Goal: Book appointment/travel/reservation

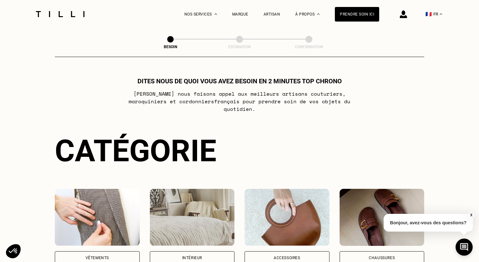
click at [52, 13] on img at bounding box center [60, 14] width 53 height 6
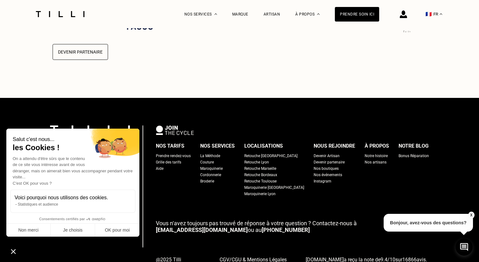
scroll to position [1612, 0]
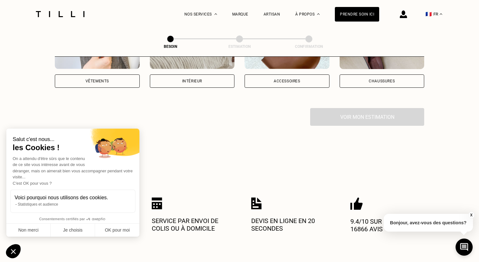
scroll to position [177, 0]
click at [218, 77] on div "Intérieur" at bounding box center [192, 80] width 85 height 13
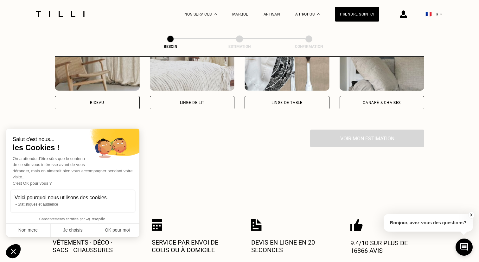
scroll to position [324, 0]
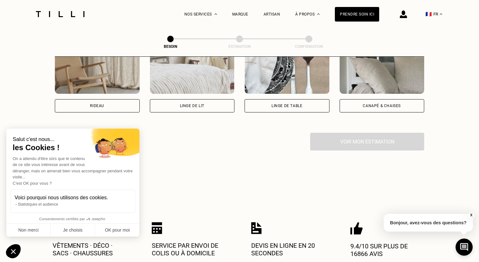
click at [76, 99] on div "Rideau" at bounding box center [97, 105] width 85 height 13
select select "FR"
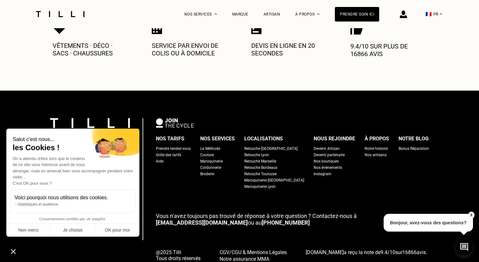
scroll to position [707, 0]
